Goal: Task Accomplishment & Management: Manage account settings

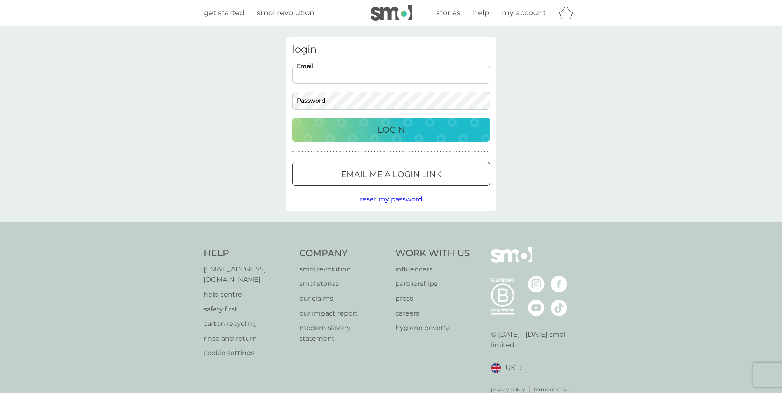
click at [352, 72] on input "Email" at bounding box center [391, 75] width 198 height 18
type input "[EMAIL_ADDRESS][DOMAIN_NAME]"
click at [389, 128] on p "Login" at bounding box center [390, 129] width 27 height 13
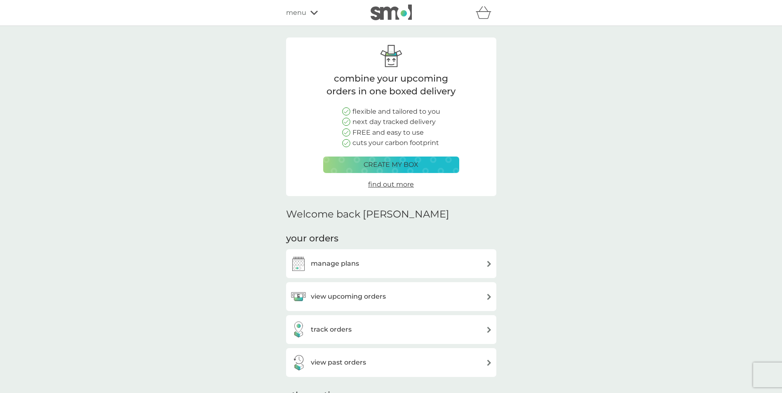
click at [488, 263] on img at bounding box center [489, 264] width 6 height 6
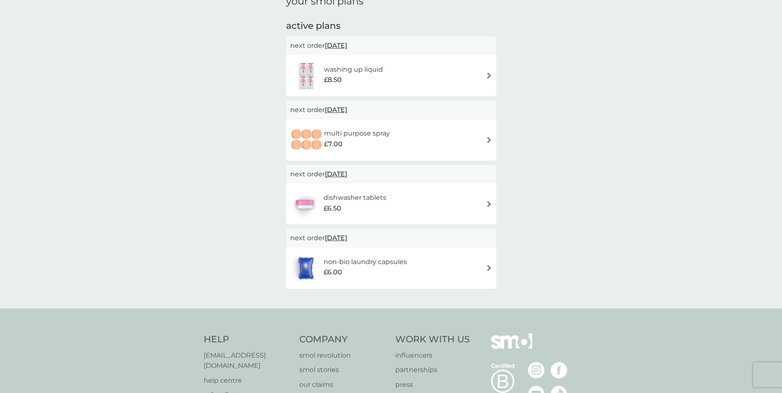
scroll to position [129, 0]
click at [488, 265] on img at bounding box center [489, 266] width 6 height 6
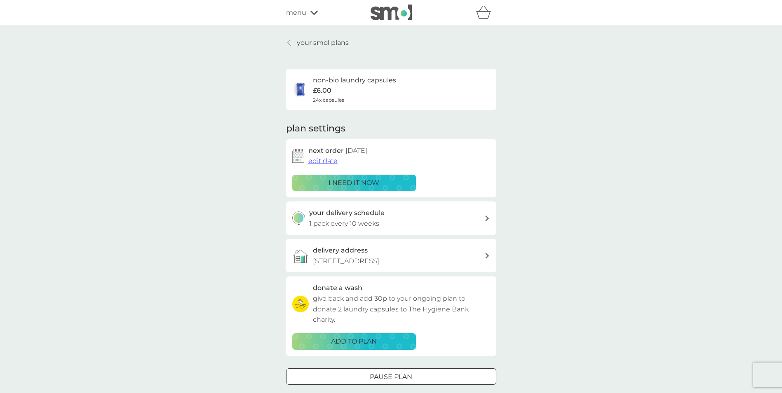
click at [328, 161] on span "edit date" at bounding box center [322, 161] width 29 height 8
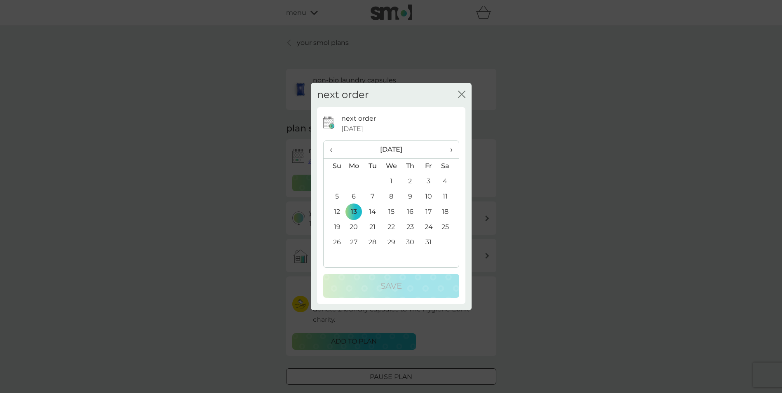
click at [330, 149] on span "‹" at bounding box center [334, 149] width 9 height 17
click at [429, 196] on td "12" at bounding box center [428, 196] width 19 height 15
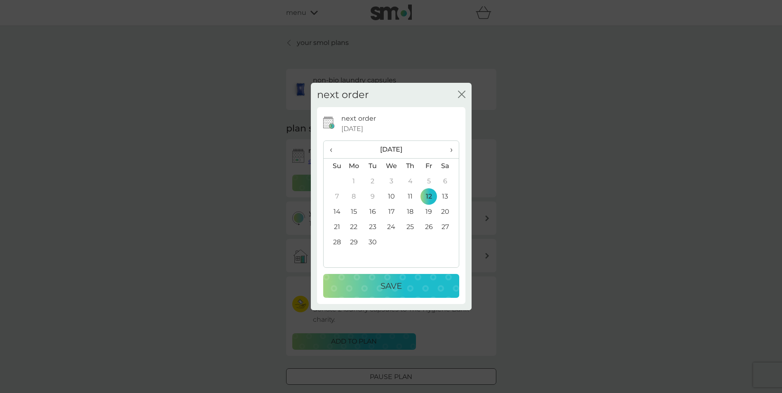
click at [392, 284] on p "Save" at bounding box center [390, 285] width 21 height 13
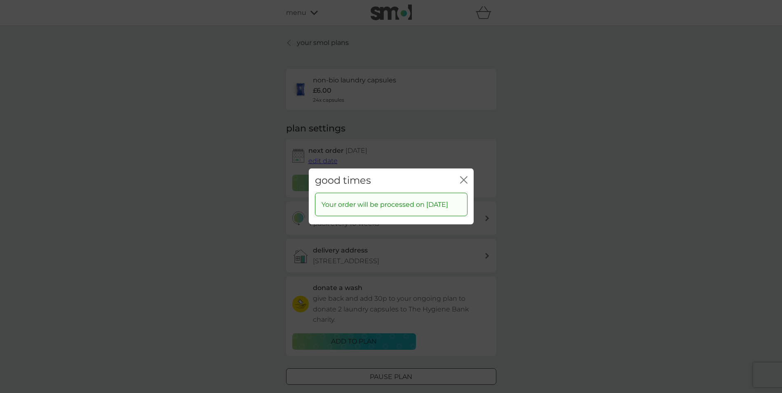
click at [465, 176] on icon "close" at bounding box center [463, 179] width 7 height 7
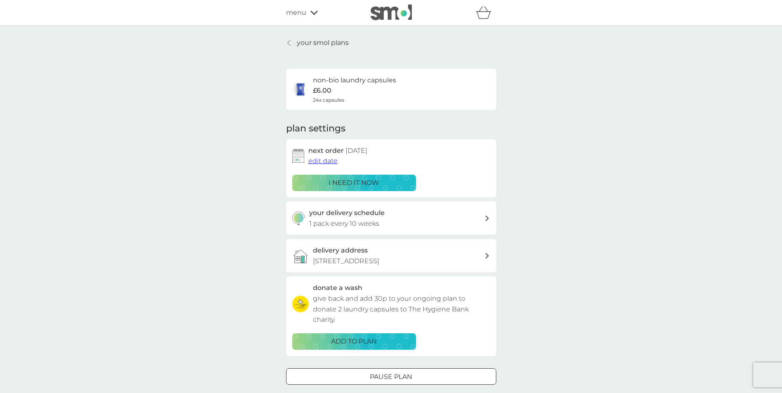
click at [487, 218] on icon at bounding box center [487, 219] width 4 height 6
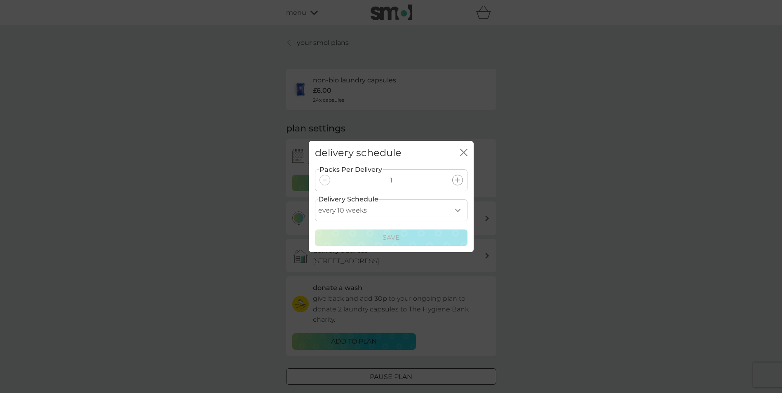
click at [457, 211] on select "every 1 week every 2 weeks every 3 weeks every 4 weeks every 5 weeks every 6 we…" at bounding box center [391, 210] width 152 height 22
select select "56"
click at [315, 199] on select "every 1 week every 2 weeks every 3 weeks every 4 weeks every 5 weeks every 6 we…" at bounding box center [391, 210] width 152 height 22
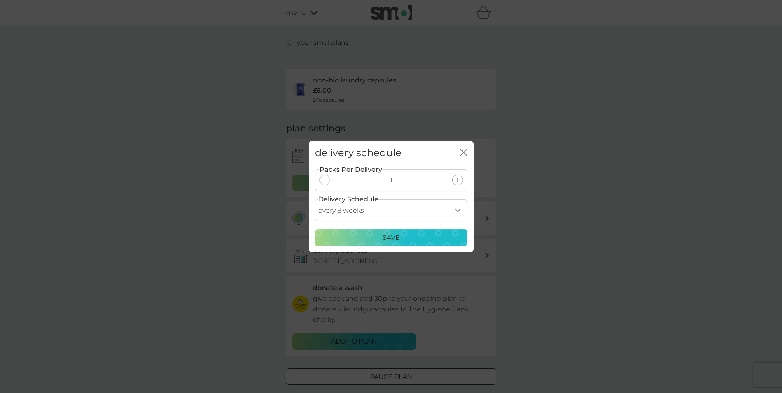
click at [392, 237] on p "Save" at bounding box center [390, 237] width 17 height 11
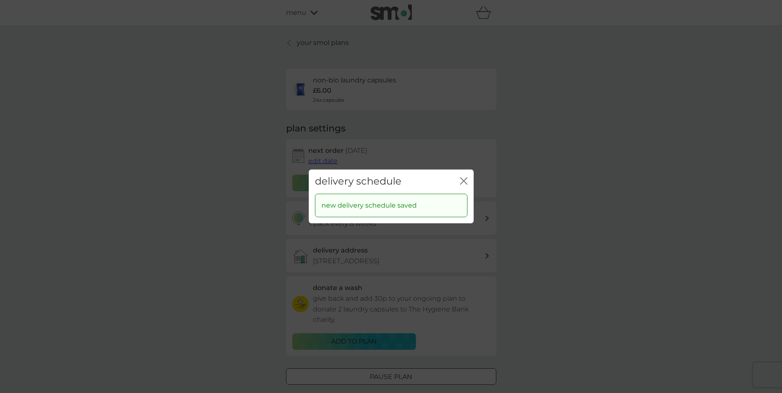
click at [463, 180] on icon "close" at bounding box center [463, 180] width 7 height 7
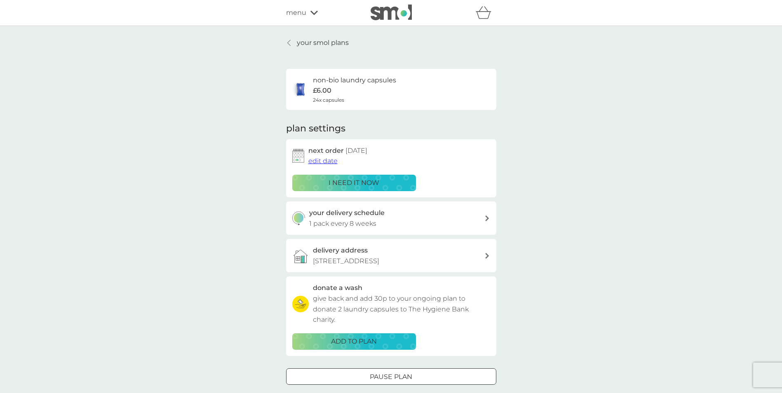
click at [315, 42] on p "your smol plans" at bounding box center [323, 42] width 52 height 11
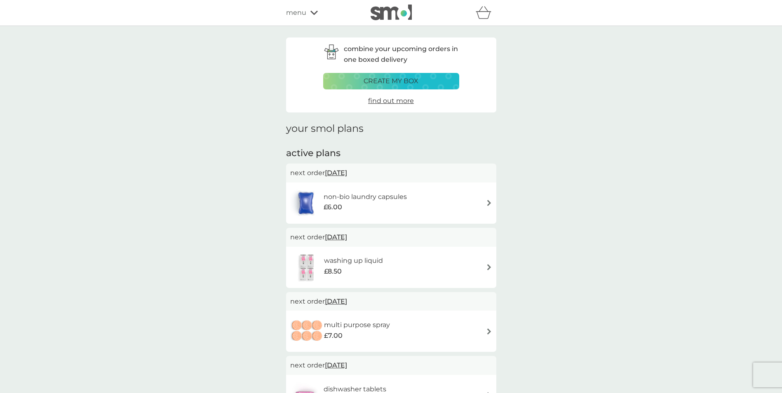
click at [315, 13] on icon at bounding box center [313, 13] width 7 height 4
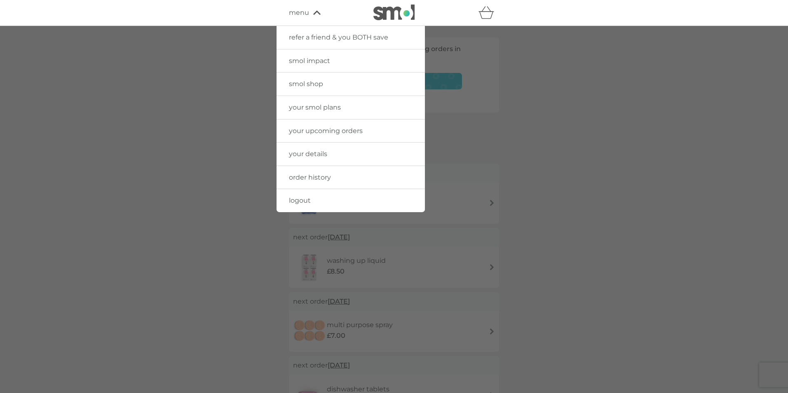
click at [305, 200] on span "logout" at bounding box center [300, 201] width 22 height 8
